Goal: Answer question/provide support: Share knowledge or assist other users

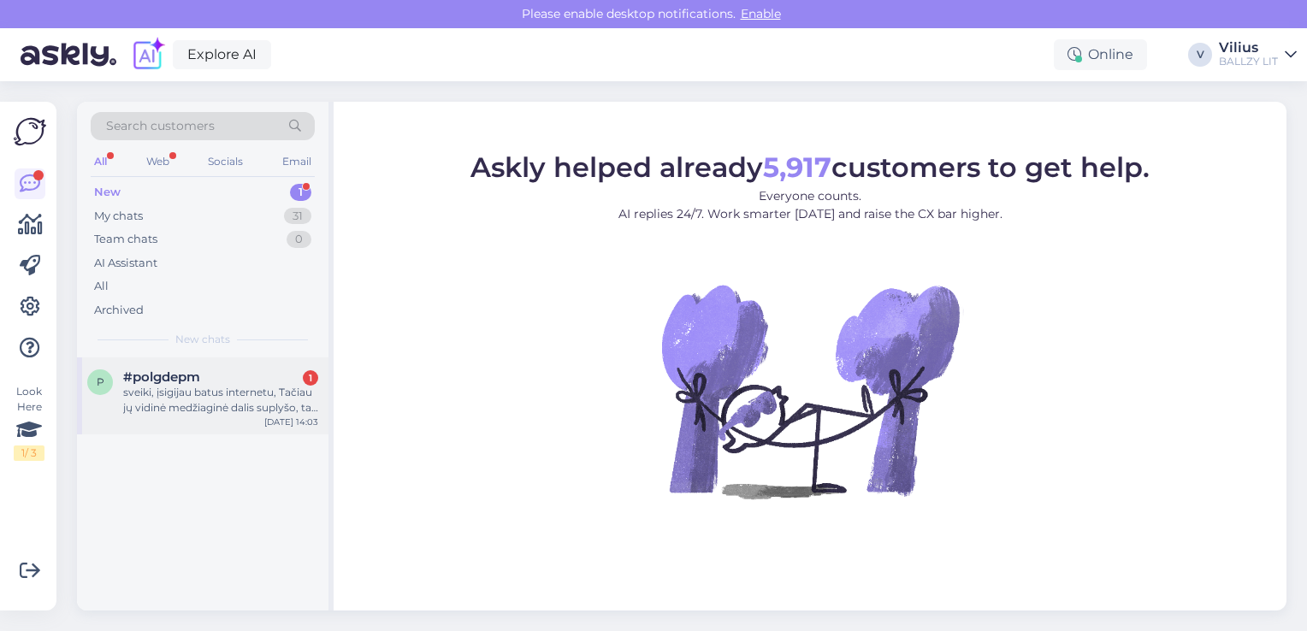
click at [198, 389] on div "sveiki, įsigijau batus internetu, Tačiau jų vidinė medžiaginė dalis suplyšo, ta…" at bounding box center [220, 400] width 195 height 31
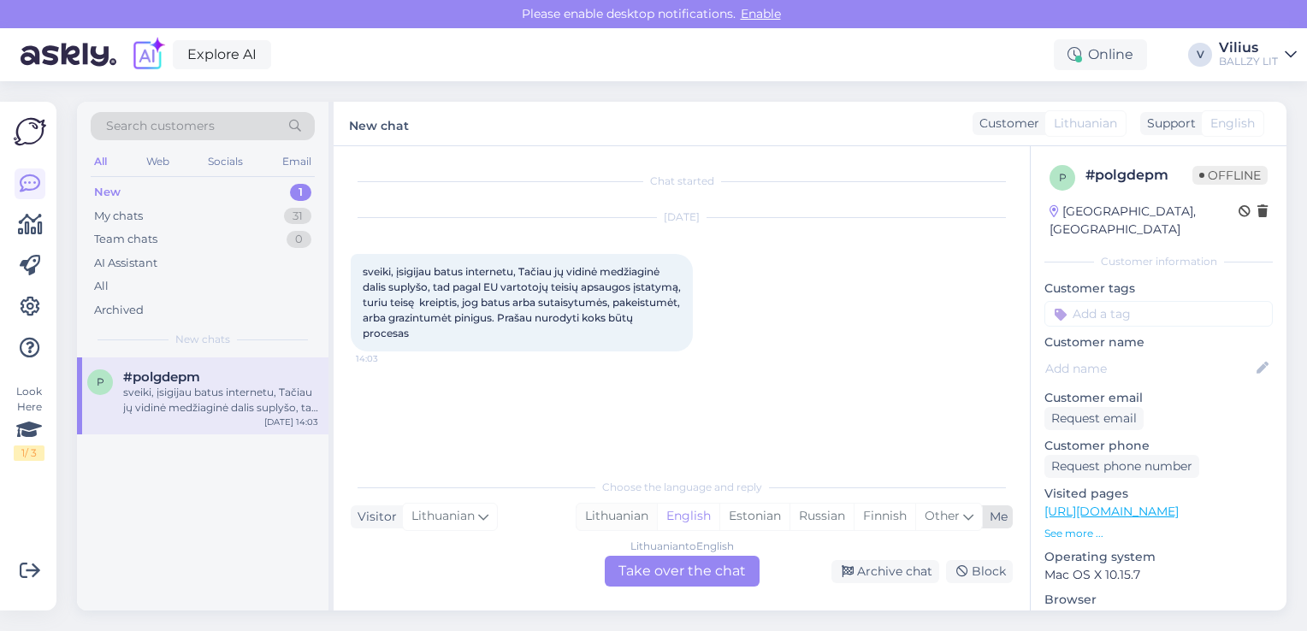
click at [625, 516] on div "Lithuanian" at bounding box center [616, 517] width 80 height 26
click at [670, 564] on div "Lithuanian to Lithuanian Take over the chat" at bounding box center [682, 571] width 155 height 31
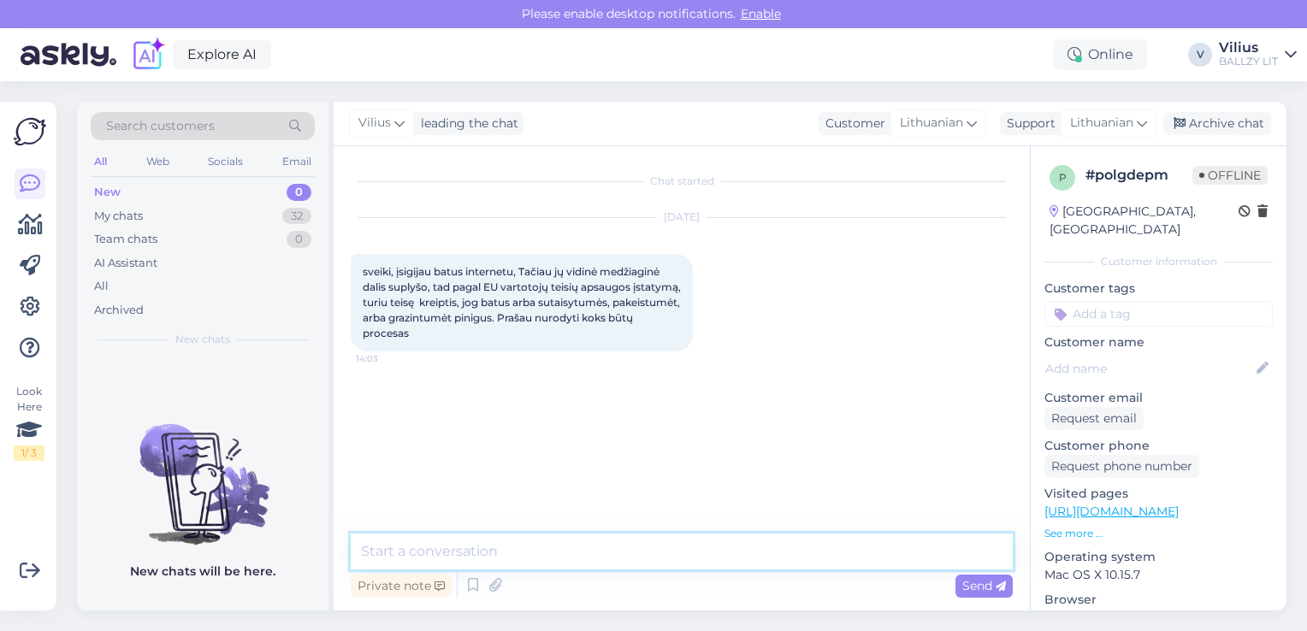
click at [626, 549] on textarea at bounding box center [682, 552] width 662 height 36
paste textarea "Laba diena, kilus abejonių dėl internetinėje parduotuvėje pirktos prekės kokybė…"
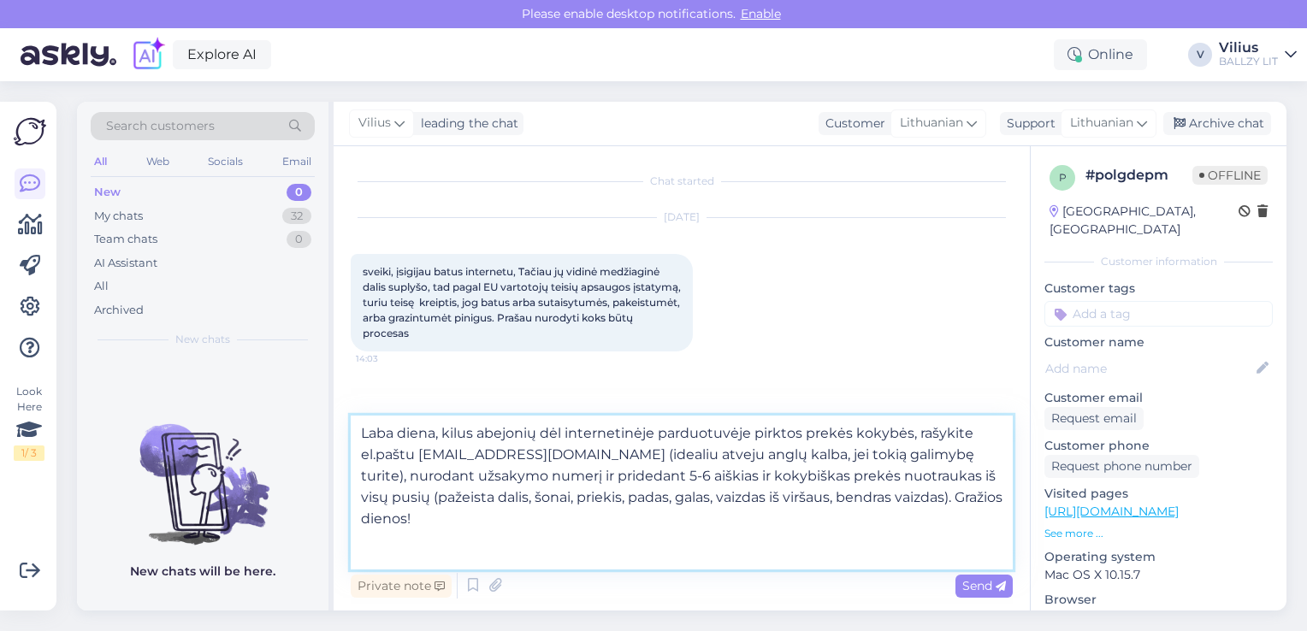
click at [363, 448] on textarea "Laba diena, kilus abejonių dėl internetinėje parduotuvėje pirktos prekės kokybė…" at bounding box center [682, 493] width 662 height 154
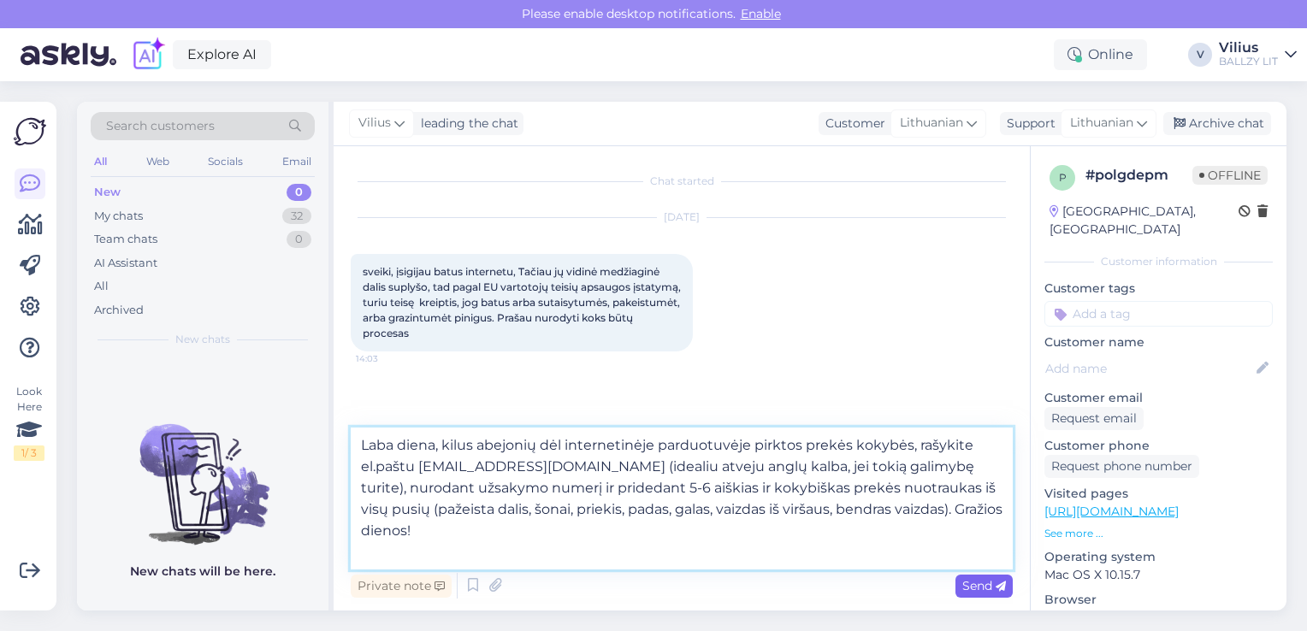
type textarea "Laba diena, kilus abejonių dėl internetinėje parduotuvėje pirktos prekės kokybė…"
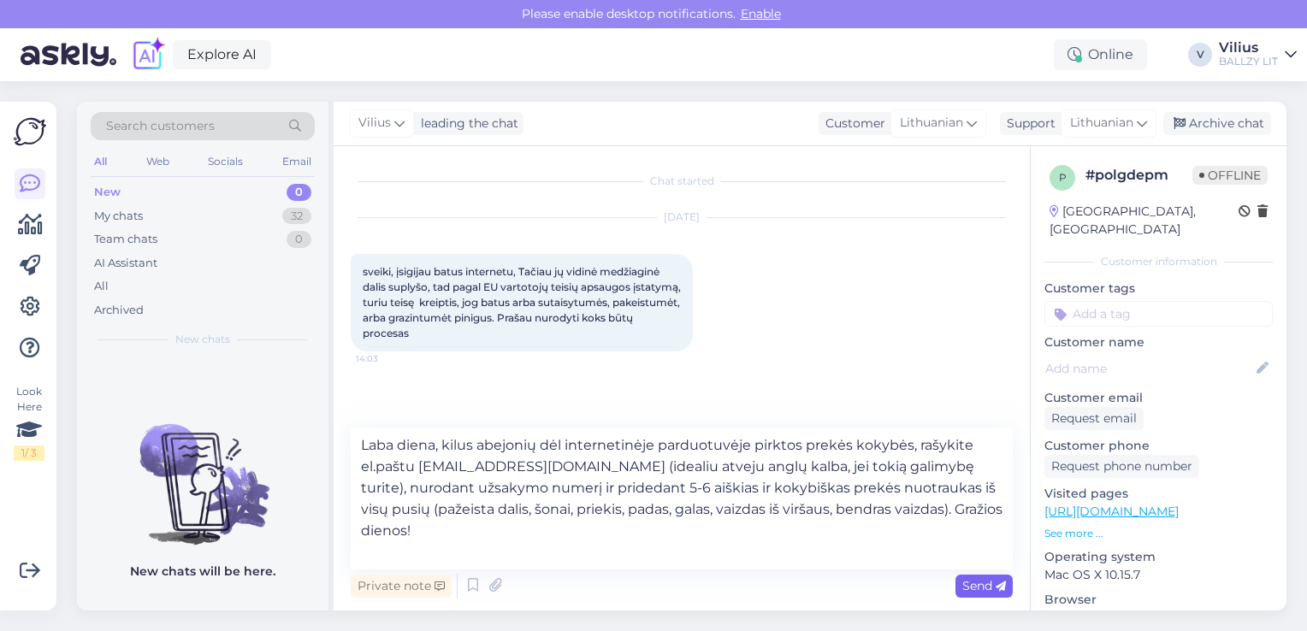
click at [977, 587] on span "Send" at bounding box center [984, 585] width 44 height 15
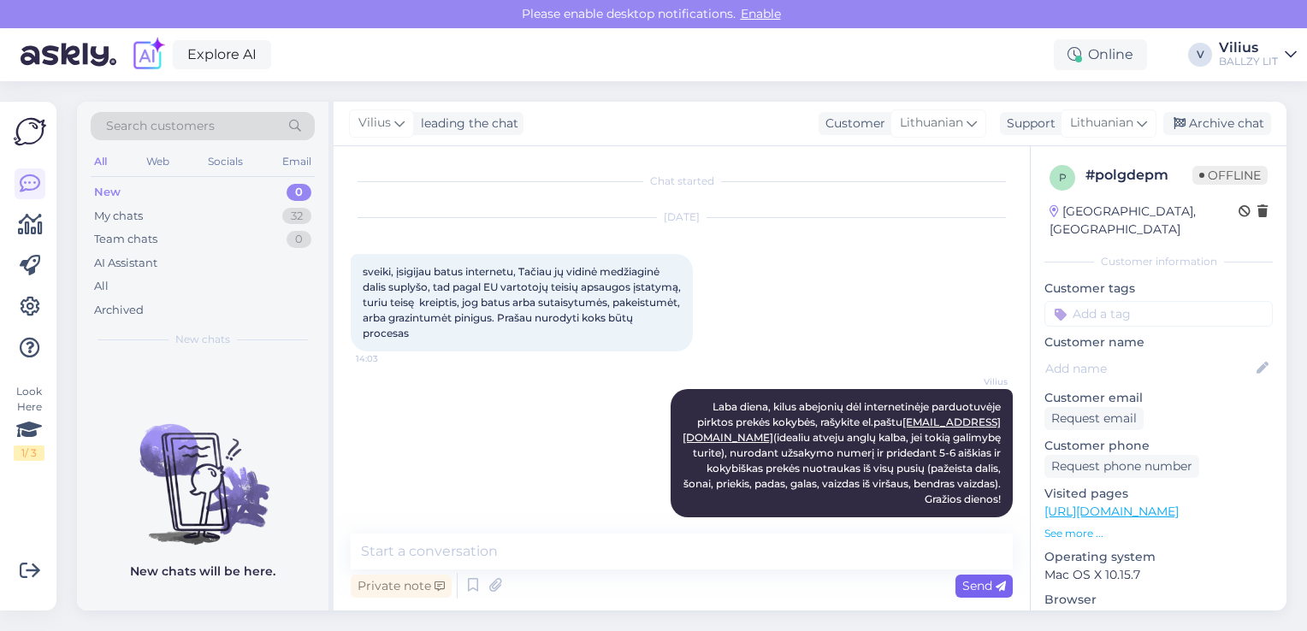
scroll to position [17, 0]
